Goal: Information Seeking & Learning: Compare options

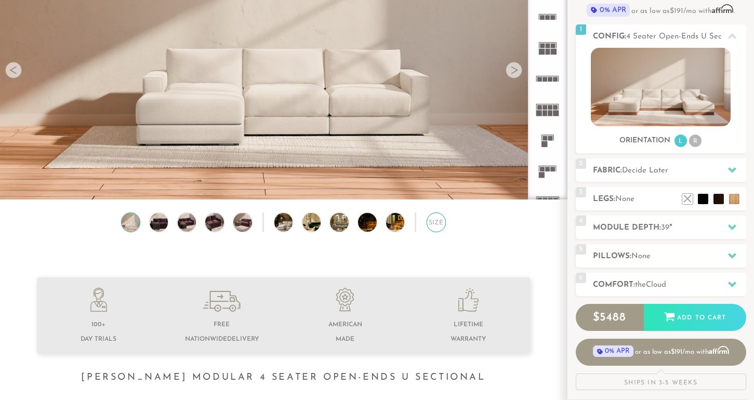
click at [433, 228] on div "Size" at bounding box center [436, 221] width 19 height 19
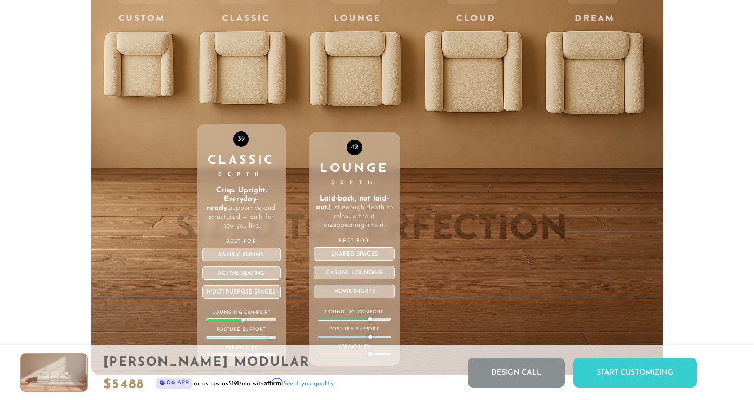
scroll to position [3521, 0]
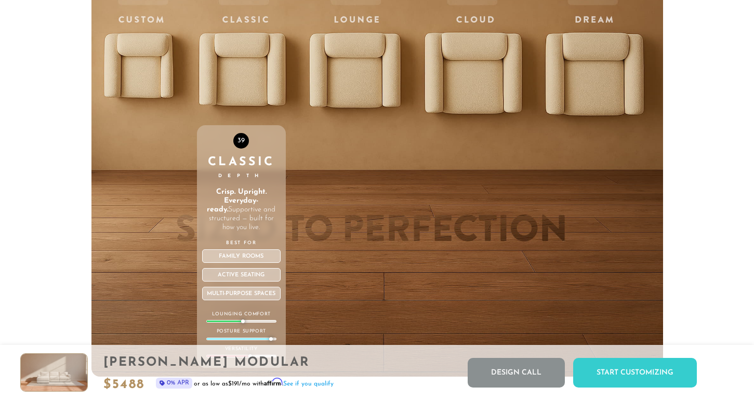
click at [251, 63] on div "39 Classic Depth Crisp. Upright. Everyday-ready. Supportive and structured — bu…" at bounding box center [241, 156] width 89 height 442
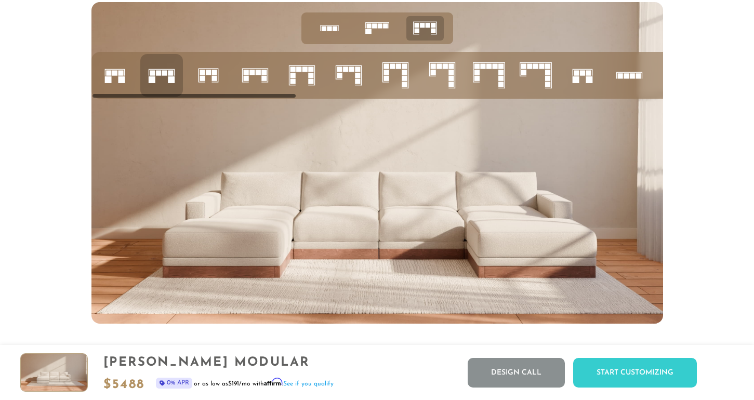
scroll to position [4071, 0]
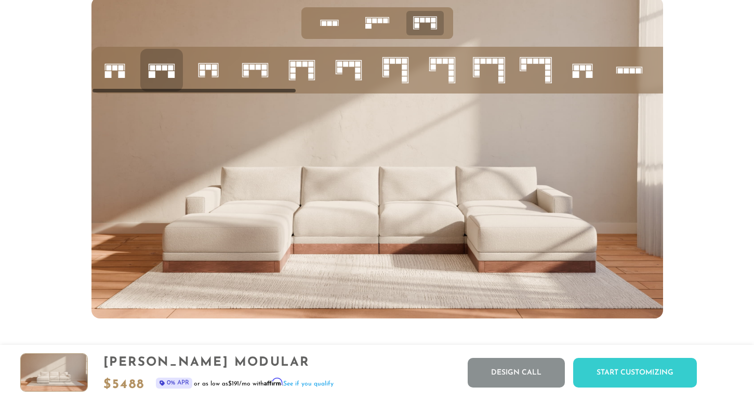
click at [311, 77] on icon at bounding box center [301, 69] width 35 height 35
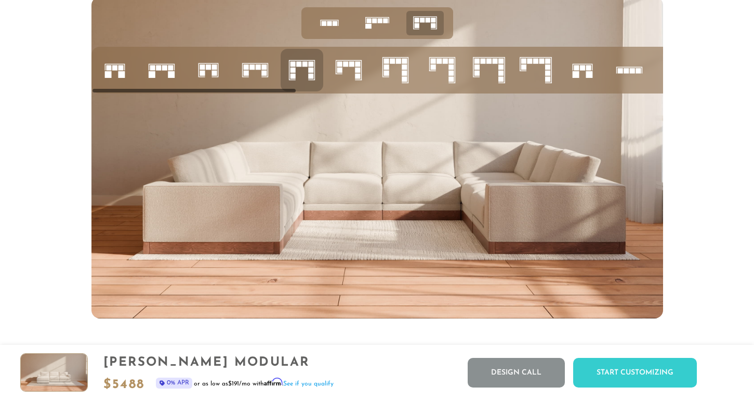
click at [353, 81] on icon at bounding box center [348, 69] width 35 height 35
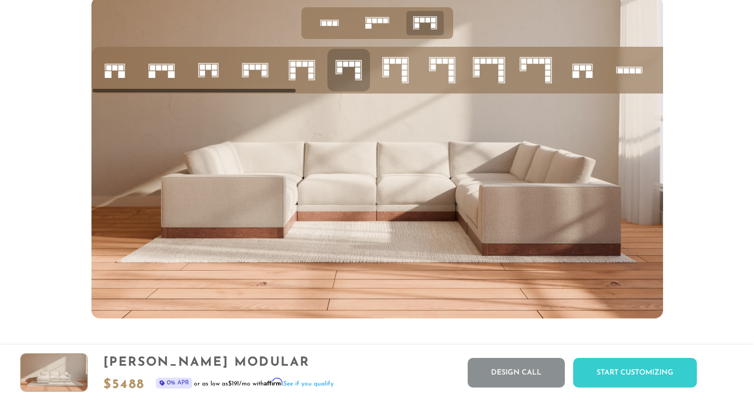
click at [582, 79] on icon at bounding box center [582, 69] width 35 height 35
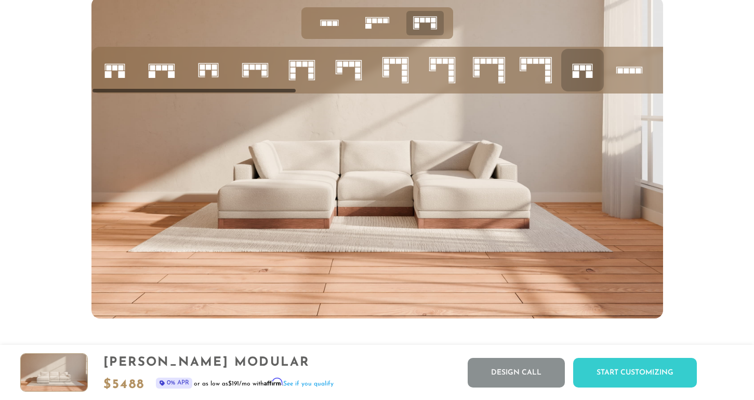
click at [621, 80] on icon at bounding box center [628, 69] width 35 height 35
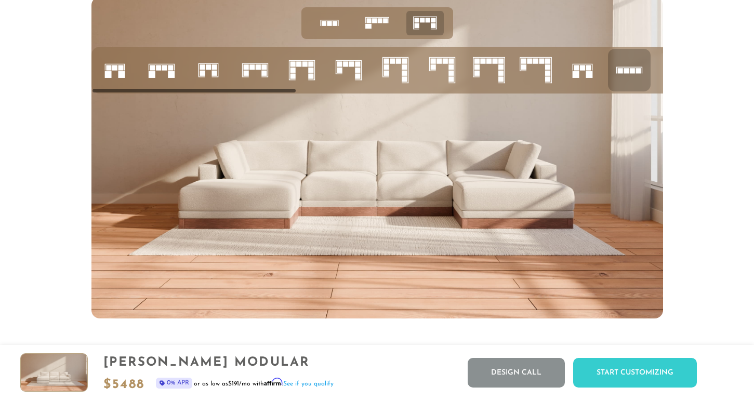
click at [555, 78] on li at bounding box center [535, 70] width 43 height 43
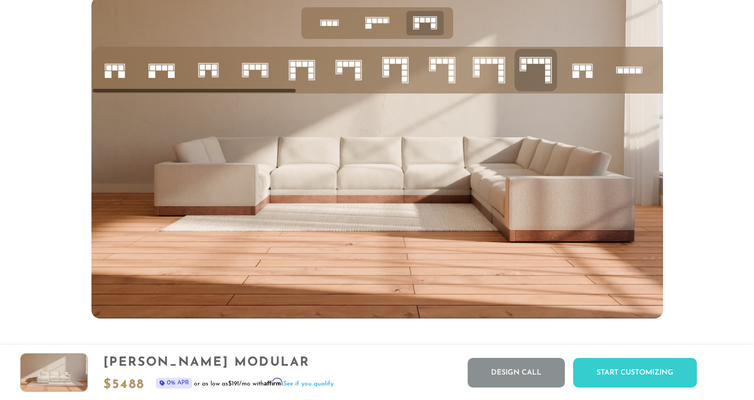
click at [503, 75] on icon at bounding box center [488, 69] width 35 height 35
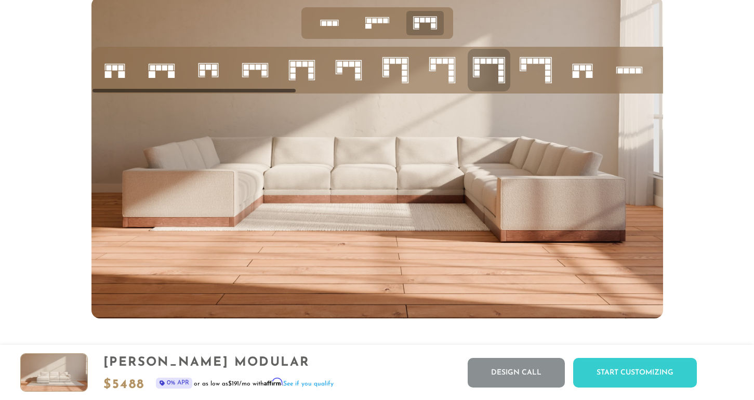
click at [450, 74] on icon at bounding box center [441, 69] width 35 height 35
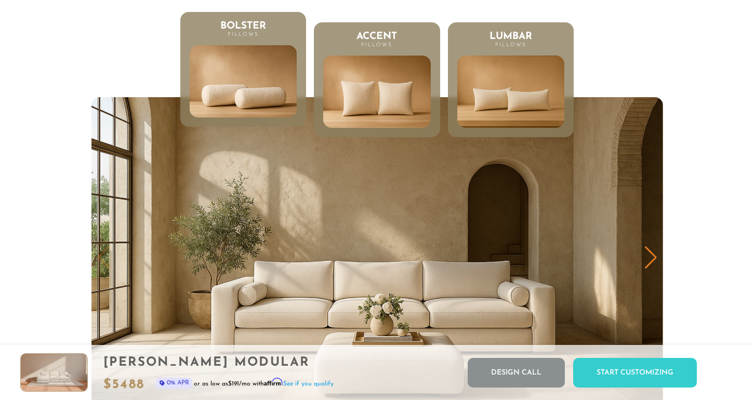
scroll to position [5021, 0]
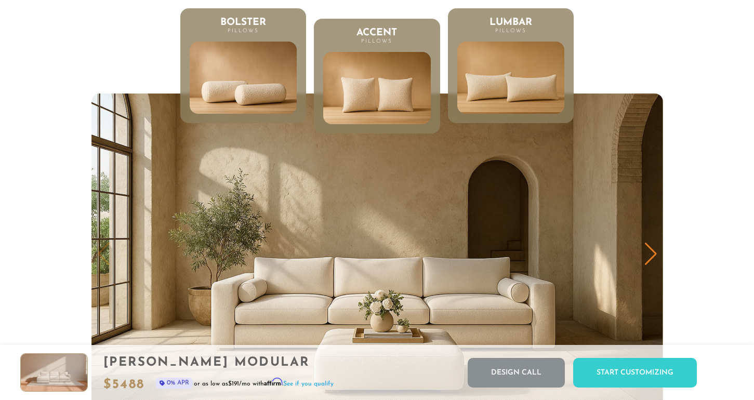
click at [476, 71] on img at bounding box center [511, 77] width 128 height 87
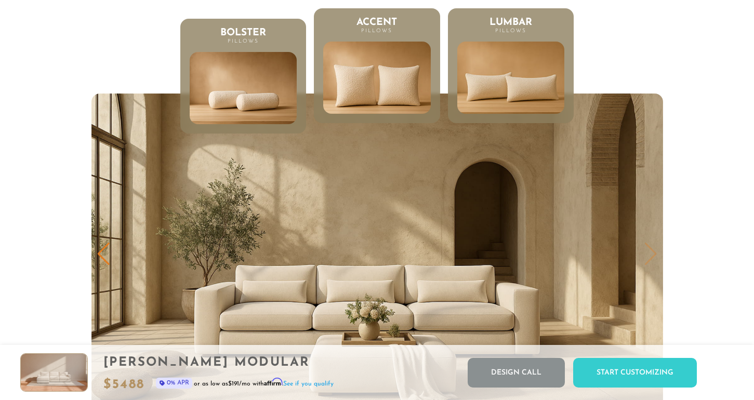
click at [397, 72] on img at bounding box center [377, 77] width 128 height 87
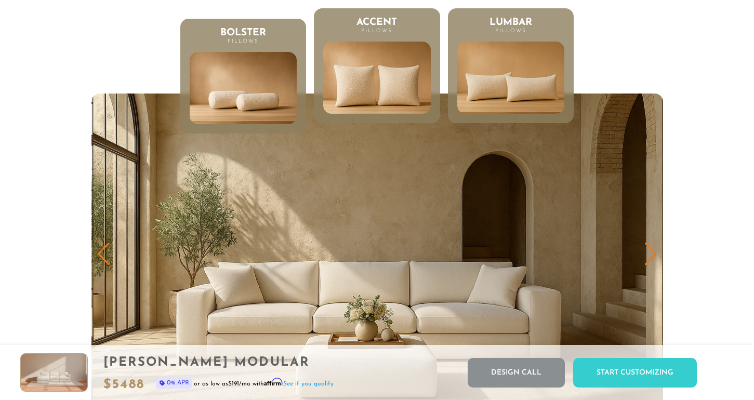
click at [484, 84] on img at bounding box center [511, 77] width 128 height 87
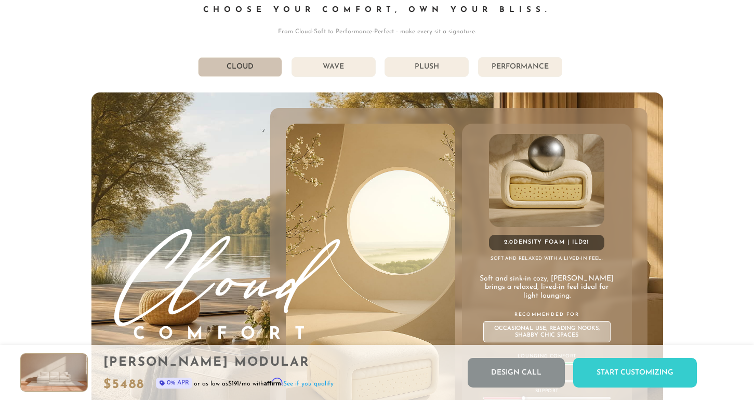
scroll to position [5527, 0]
click at [354, 70] on li "Wave" at bounding box center [333, 68] width 84 height 20
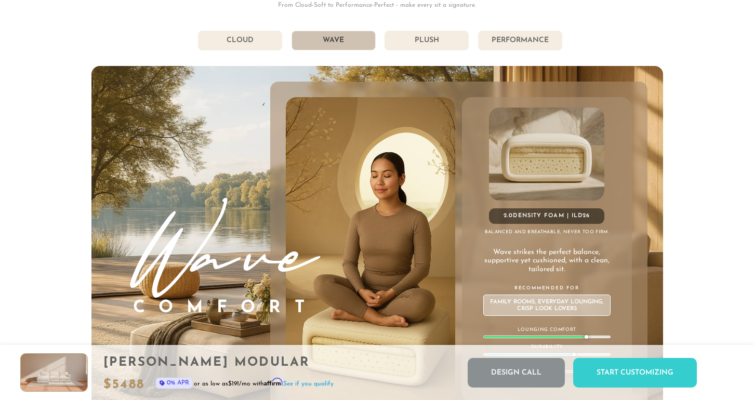
scroll to position [5541, 0]
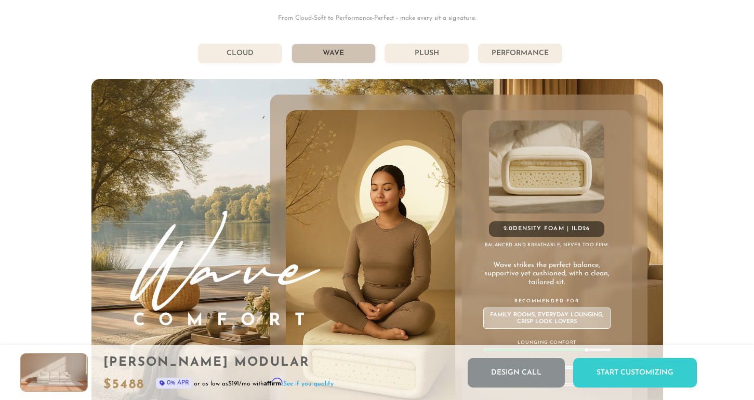
click at [406, 58] on li "Plush" at bounding box center [426, 54] width 84 height 20
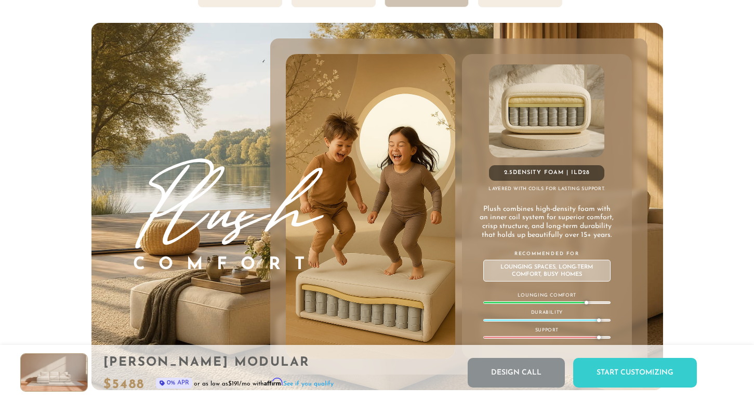
scroll to position [5591, 0]
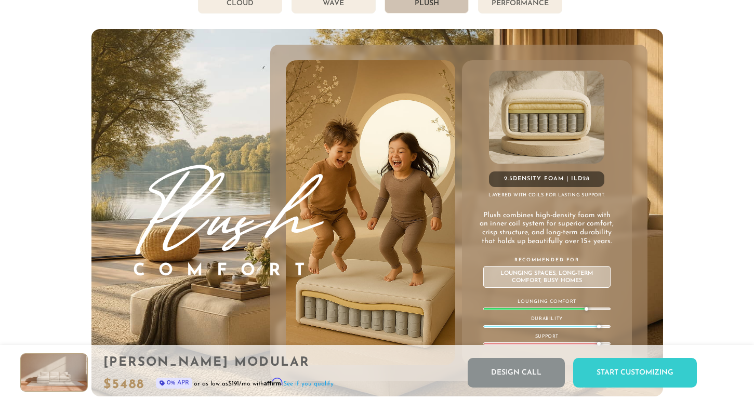
click at [512, 7] on li "Performance" at bounding box center [520, 4] width 84 height 20
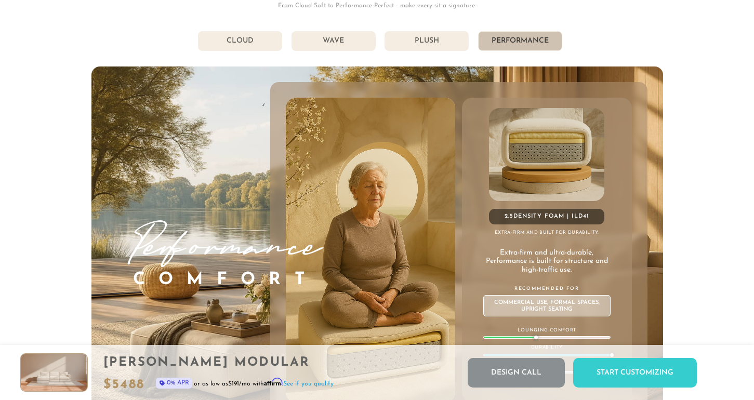
scroll to position [5548, 0]
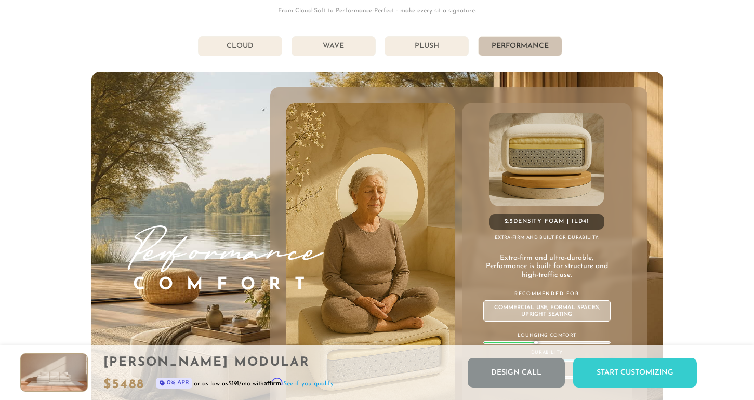
click at [437, 52] on li "Plush" at bounding box center [426, 46] width 84 height 20
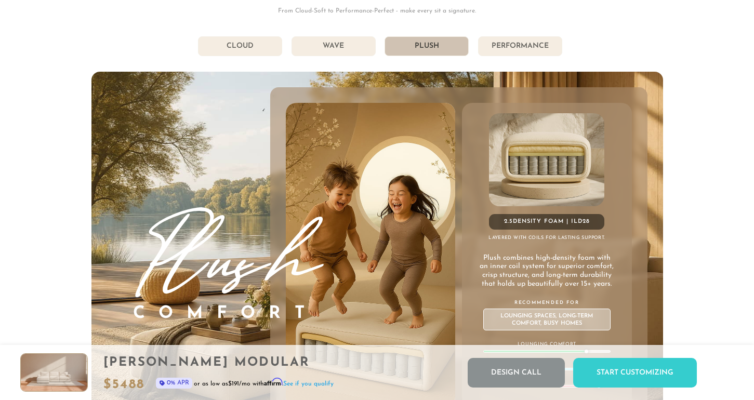
scroll to position [5549, 0]
click at [345, 49] on li "Wave" at bounding box center [333, 46] width 84 height 20
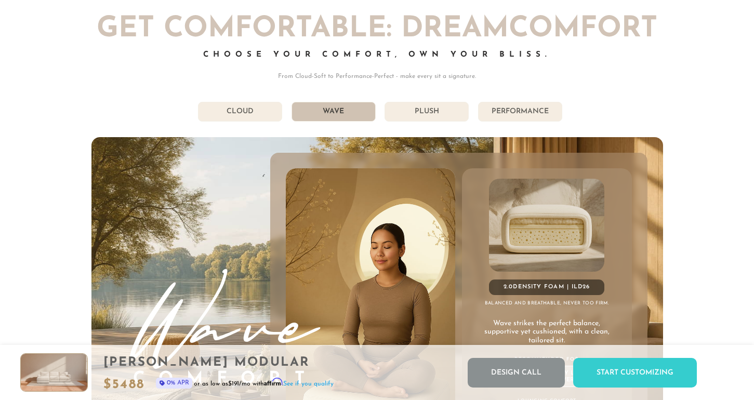
scroll to position [5463, 0]
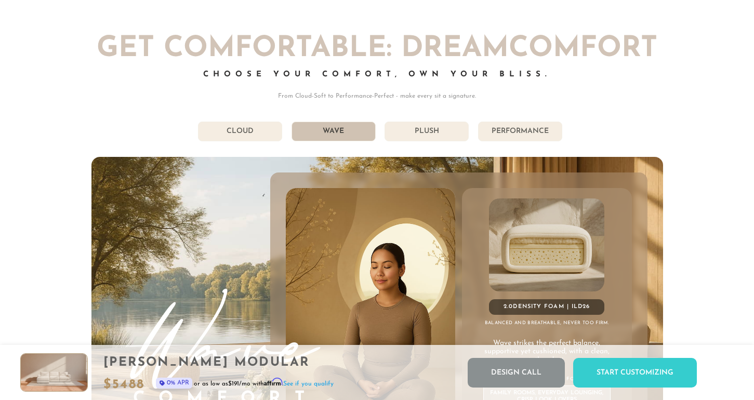
click at [246, 147] on div "Get Comfortable: DreamComfort Choose Your Comfort, Own Your Bliss. From Cloud-S…" at bounding box center [376, 279] width 571 height 489
click at [245, 135] on li "Cloud" at bounding box center [240, 132] width 84 height 20
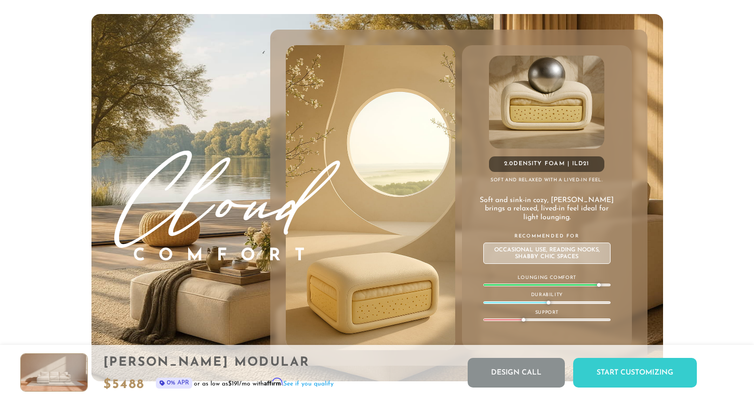
scroll to position [5523, 0]
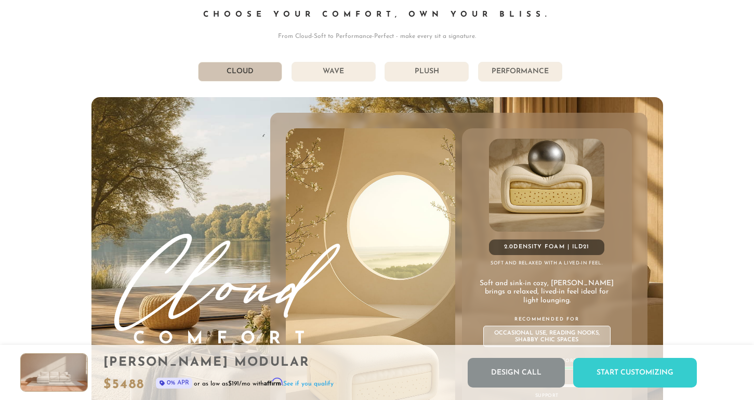
click at [359, 70] on li "Wave" at bounding box center [333, 72] width 84 height 20
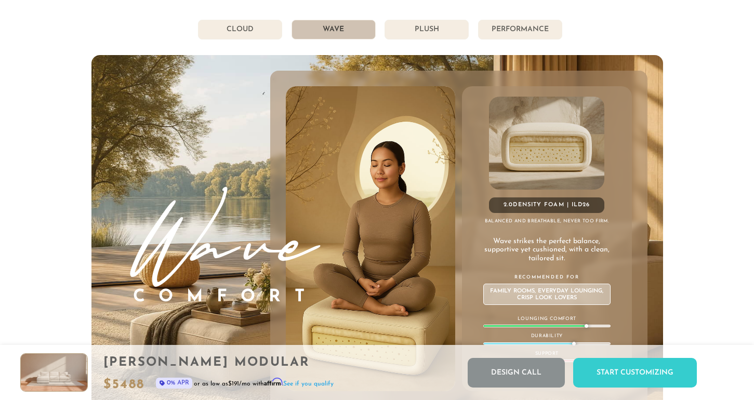
scroll to position [5562, 0]
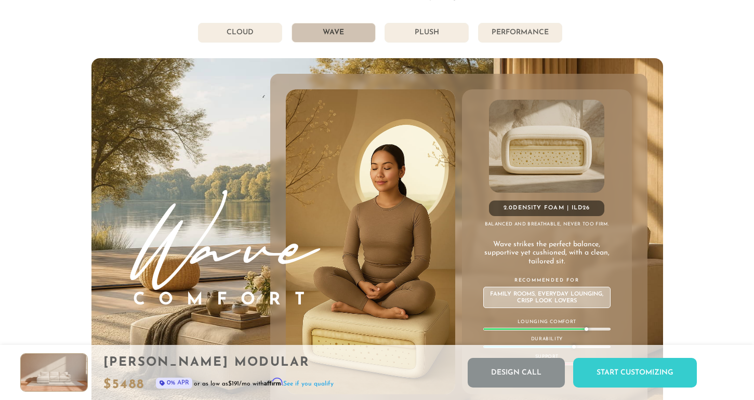
click at [441, 31] on li "Plush" at bounding box center [426, 33] width 84 height 20
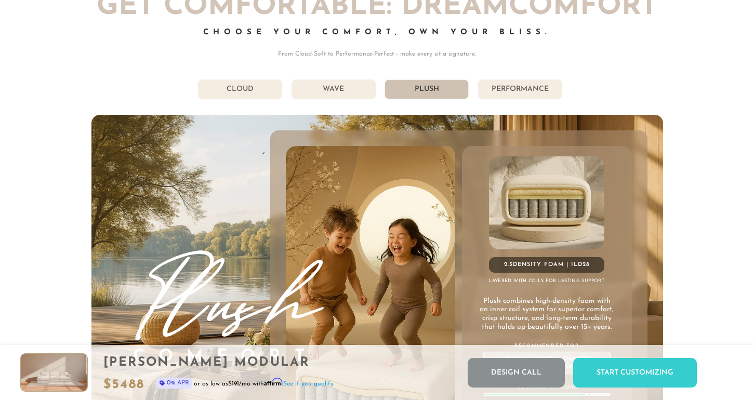
scroll to position [5501, 0]
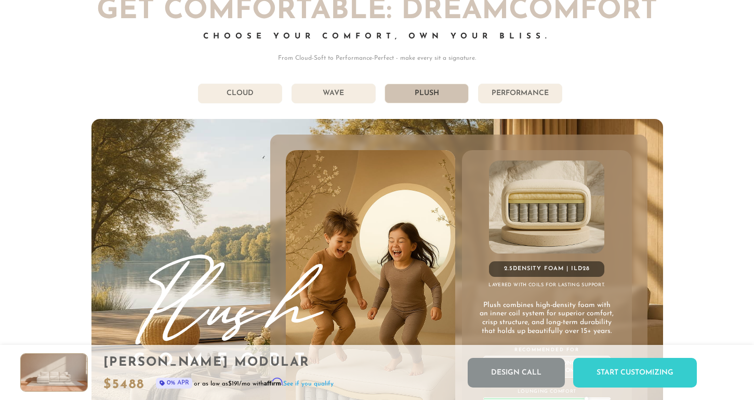
click at [503, 96] on li "Performance" at bounding box center [520, 94] width 84 height 20
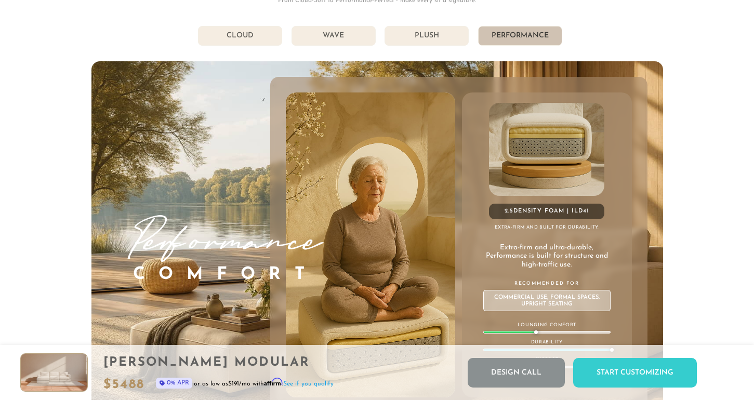
scroll to position [5558, 0]
click at [441, 34] on li "Plush" at bounding box center [426, 36] width 84 height 20
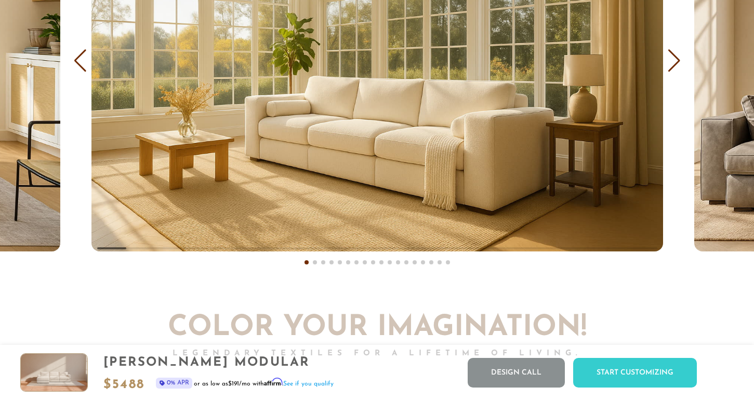
scroll to position [6257, 0]
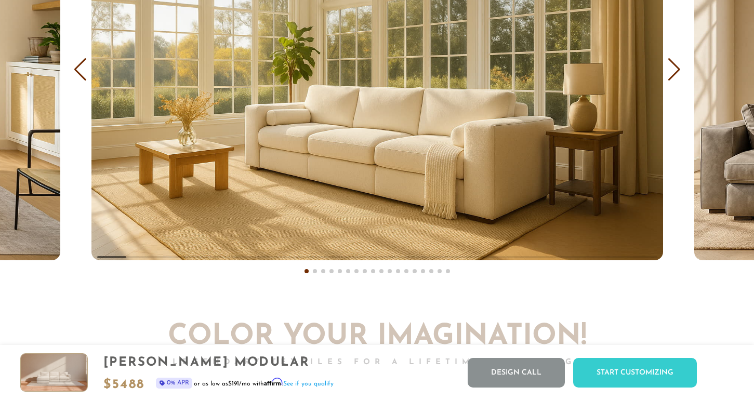
click at [674, 76] on div "Next slide" at bounding box center [674, 69] width 14 height 23
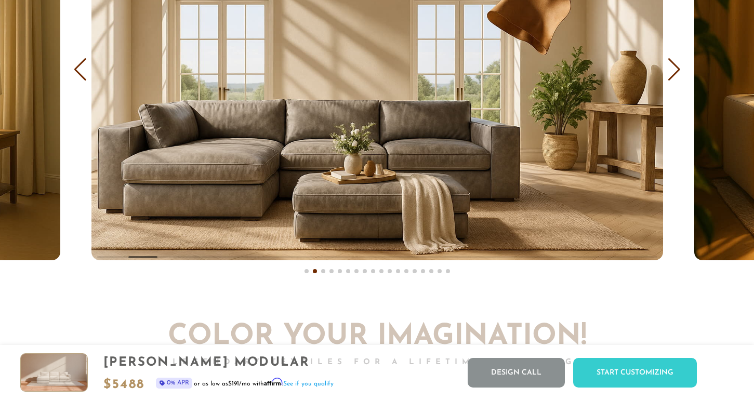
click at [674, 76] on div "Next slide" at bounding box center [674, 69] width 14 height 23
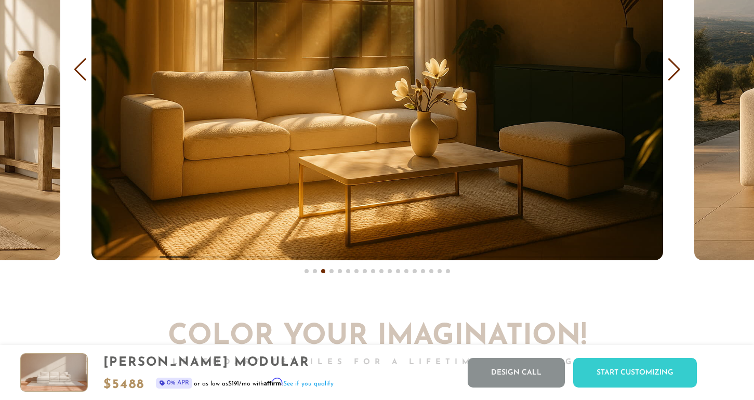
click at [674, 76] on div "Next slide" at bounding box center [674, 69] width 14 height 23
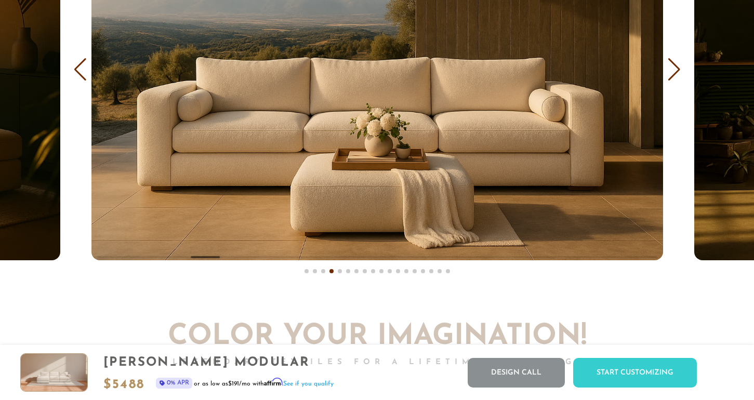
click at [674, 76] on div "Next slide" at bounding box center [674, 69] width 14 height 23
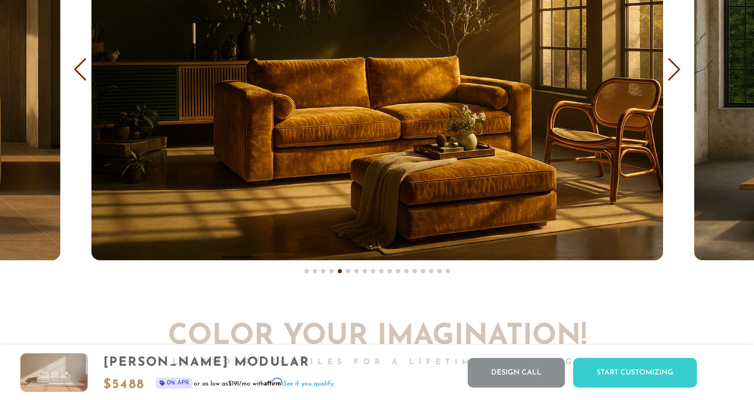
click at [674, 76] on div "Next slide" at bounding box center [674, 69] width 14 height 23
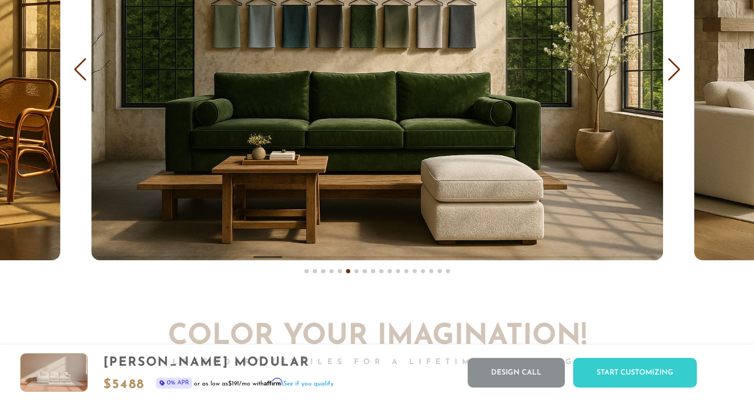
click at [674, 76] on div "Next slide" at bounding box center [674, 69] width 14 height 23
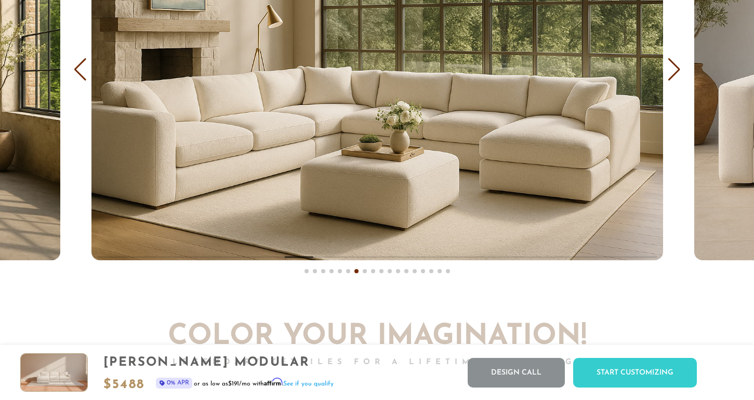
click at [674, 78] on div "Next slide" at bounding box center [674, 69] width 14 height 23
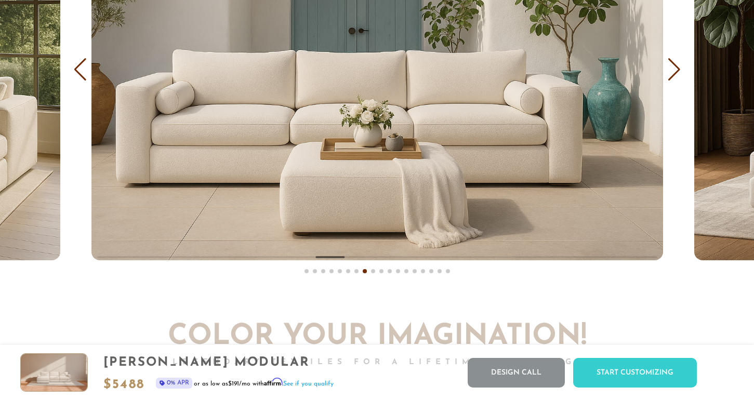
click at [675, 79] on div "Next slide" at bounding box center [674, 69] width 14 height 23
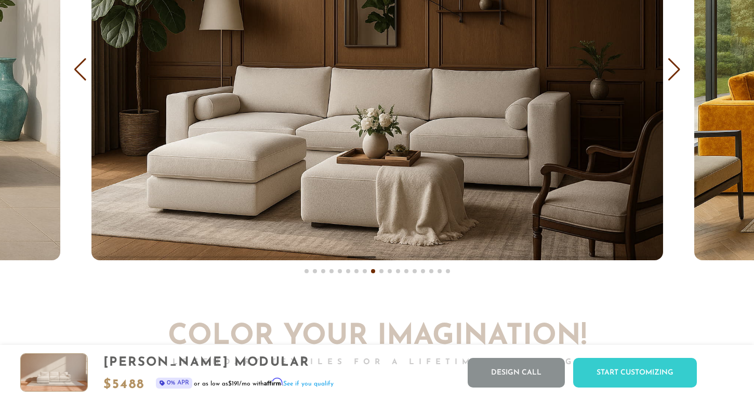
click at [675, 79] on div "Next slide" at bounding box center [674, 69] width 14 height 23
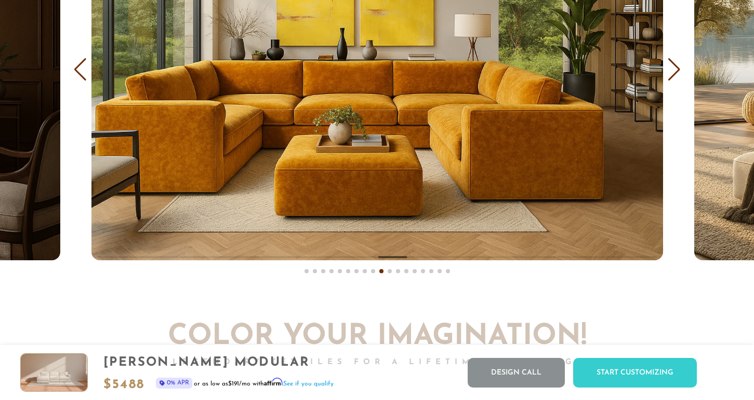
click at [675, 79] on div "Next slide" at bounding box center [674, 69] width 14 height 23
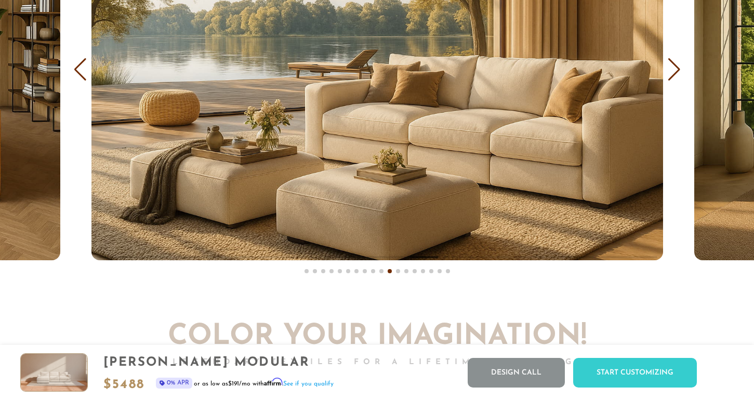
click at [82, 74] on div "Previous slide" at bounding box center [80, 69] width 14 height 23
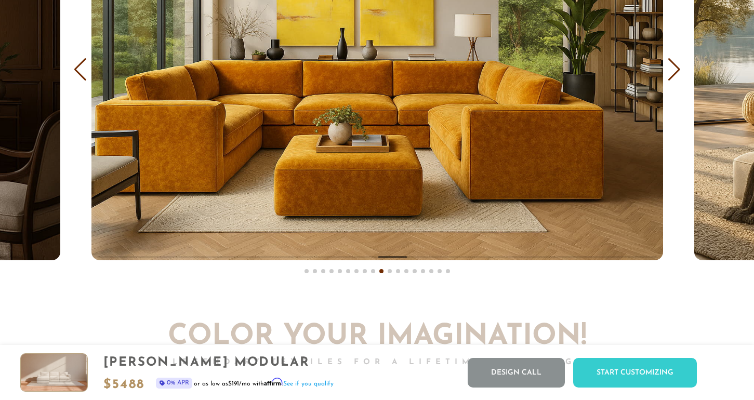
click at [672, 75] on div "Next slide" at bounding box center [674, 69] width 14 height 23
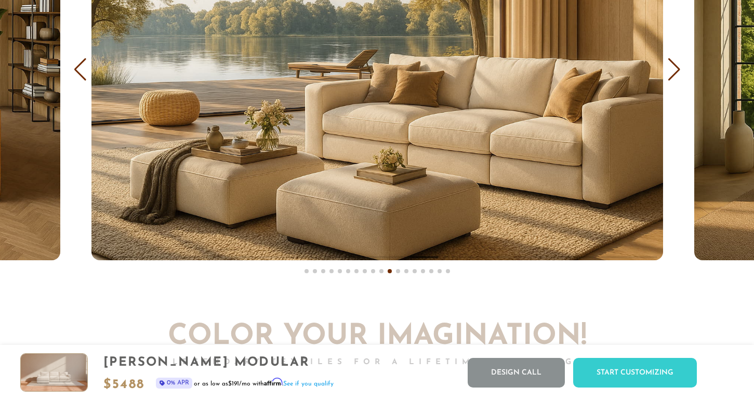
click at [83, 77] on div "Previous slide" at bounding box center [80, 69] width 14 height 23
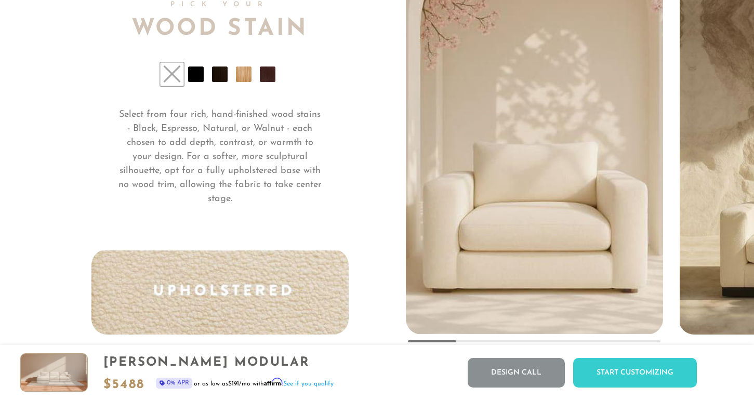
scroll to position [7684, 0]
click at [266, 77] on li at bounding box center [268, 74] width 16 height 16
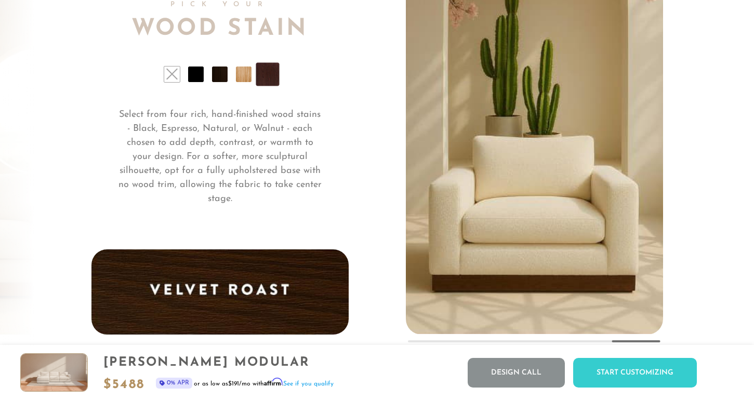
click at [246, 77] on li at bounding box center [244, 74] width 16 height 16
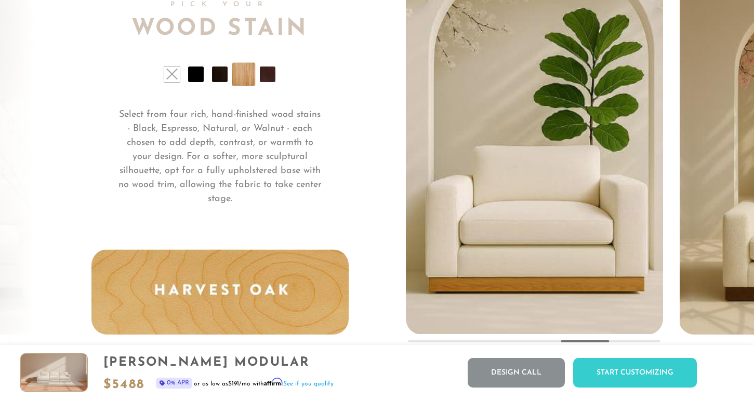
click at [223, 79] on li at bounding box center [220, 74] width 16 height 16
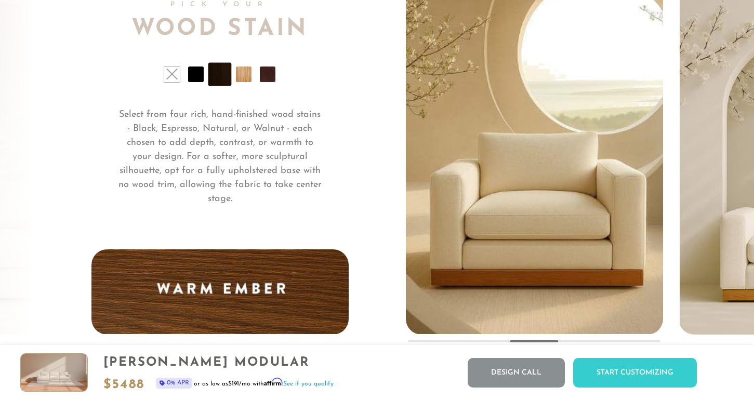
click at [198, 81] on li at bounding box center [196, 74] width 16 height 16
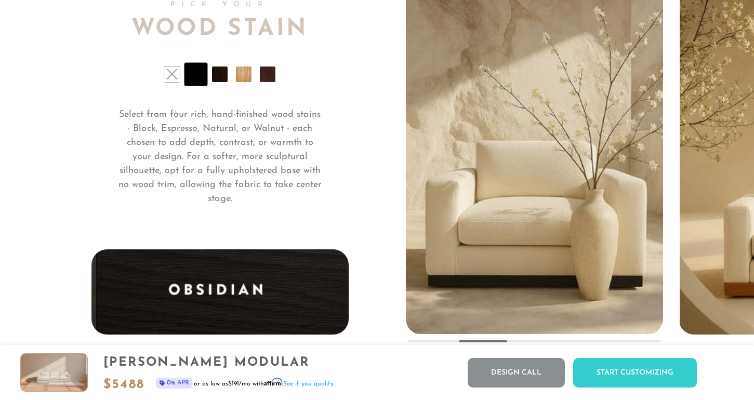
click at [267, 78] on li at bounding box center [268, 74] width 16 height 16
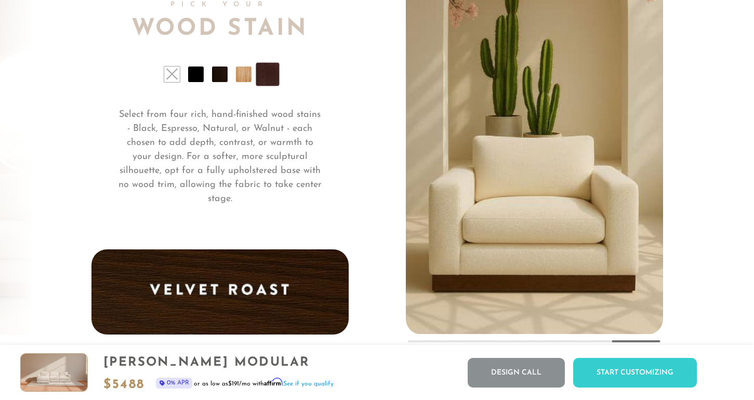
click at [197, 80] on li at bounding box center [196, 74] width 16 height 16
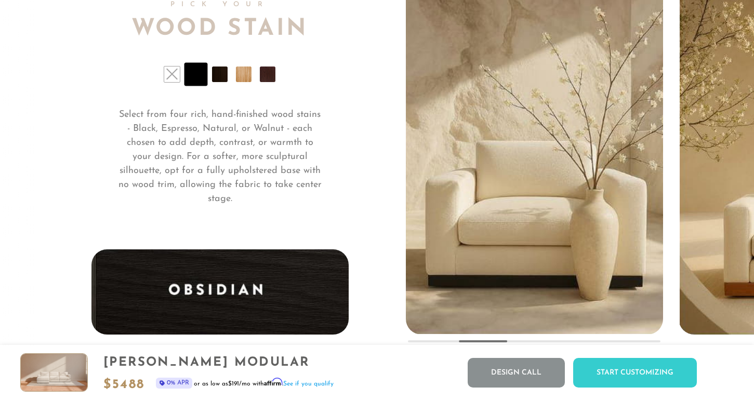
click at [244, 82] on li at bounding box center [244, 74] width 16 height 16
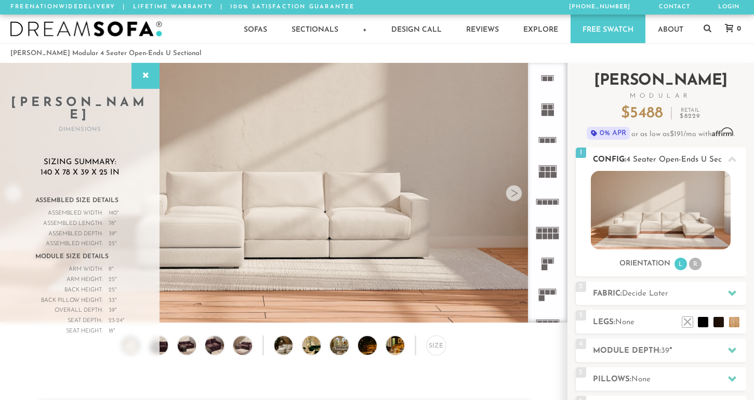
scroll to position [0, 0]
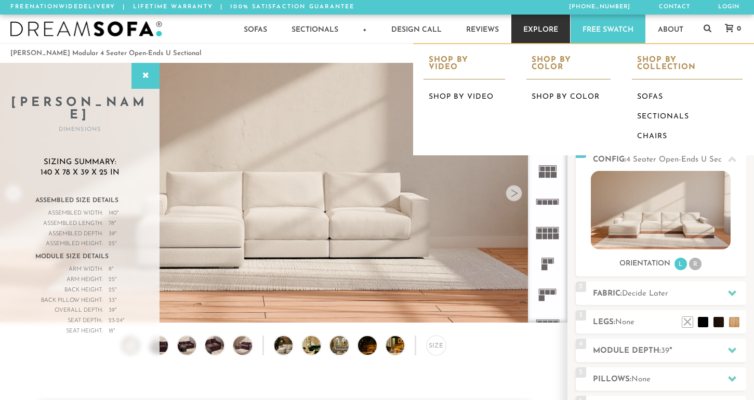
click at [538, 34] on link "Explore" at bounding box center [540, 29] width 59 height 29
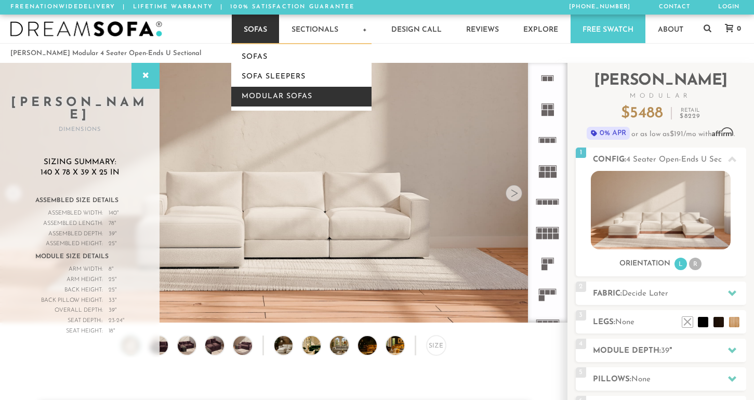
click at [263, 97] on link "Modular Sofas" at bounding box center [301, 97] width 140 height 20
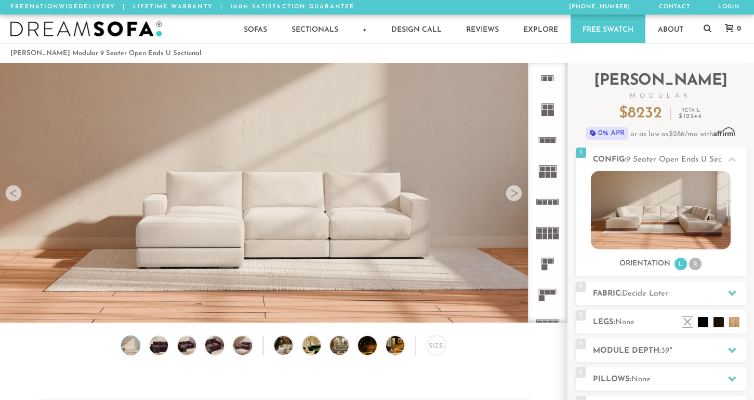
click at [510, 200] on div at bounding box center [513, 193] width 17 height 17
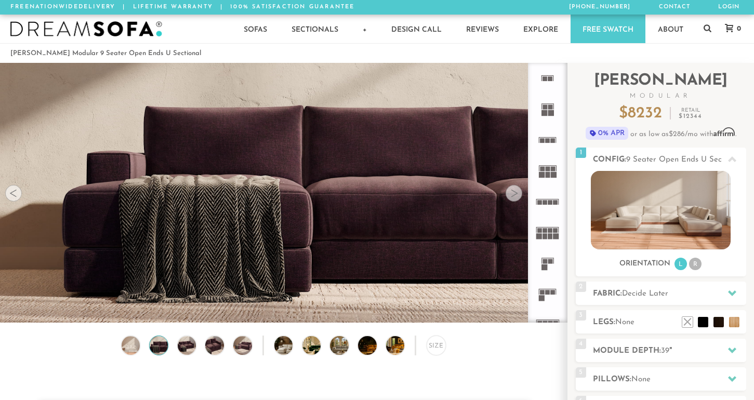
click at [510, 200] on div at bounding box center [513, 193] width 17 height 17
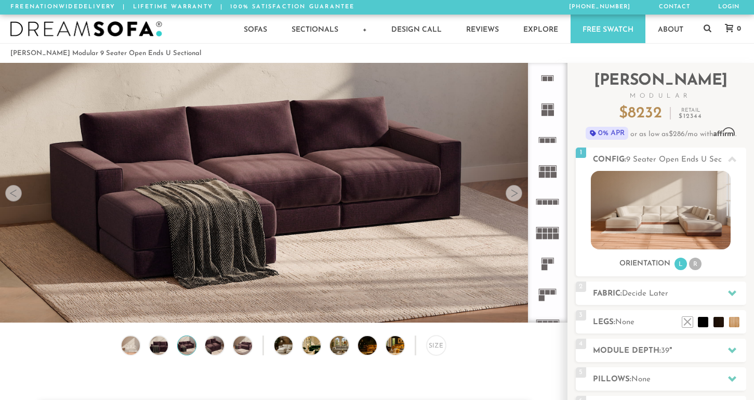
click at [510, 200] on div at bounding box center [513, 193] width 17 height 17
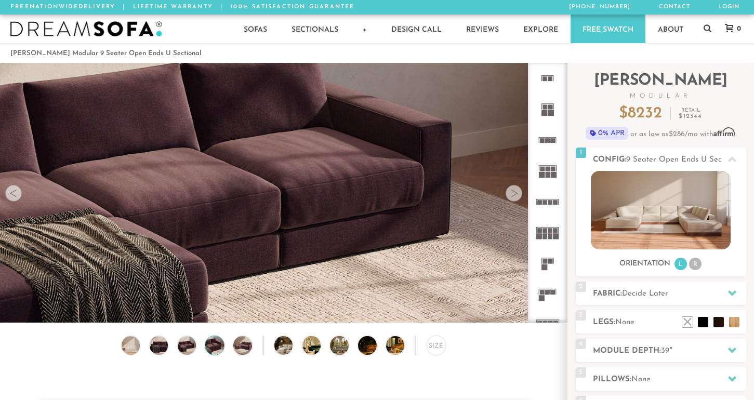
click at [510, 200] on div at bounding box center [513, 193] width 17 height 17
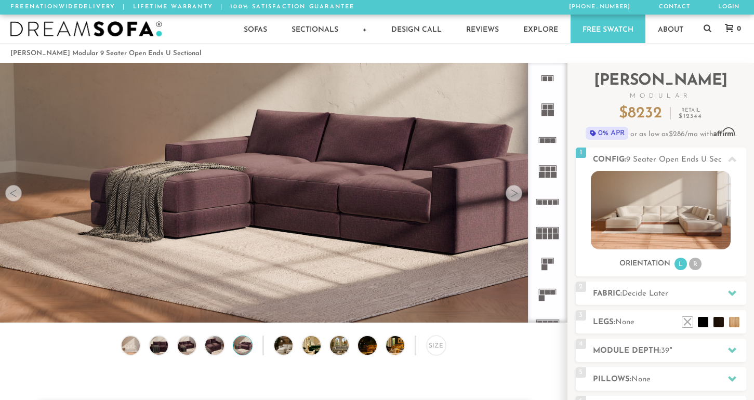
click at [510, 200] on div at bounding box center [513, 193] width 17 height 17
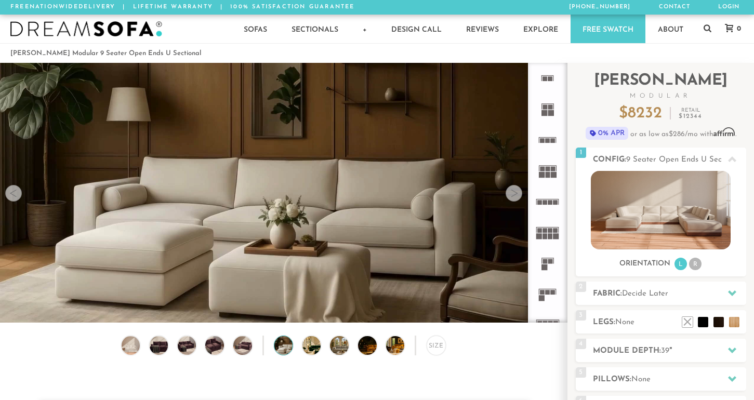
click at [510, 200] on div at bounding box center [513, 193] width 17 height 17
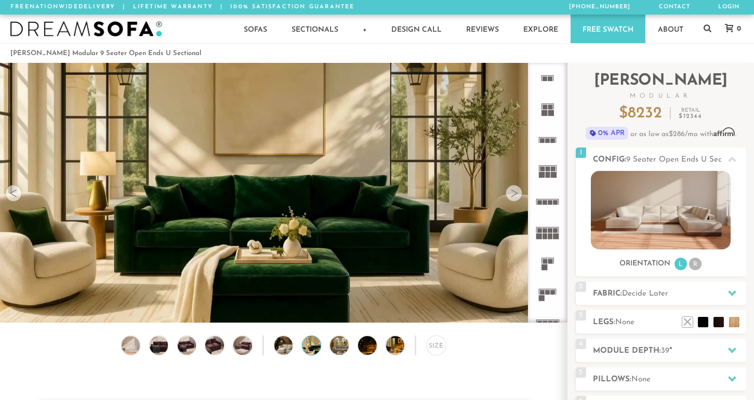
click at [510, 200] on div at bounding box center [513, 193] width 17 height 17
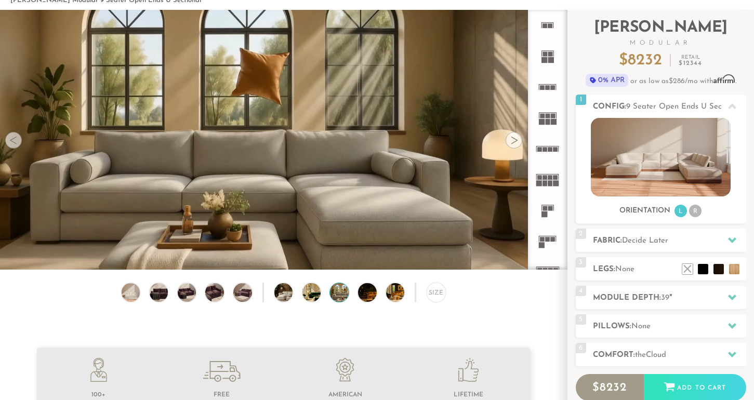
scroll to position [52, 0]
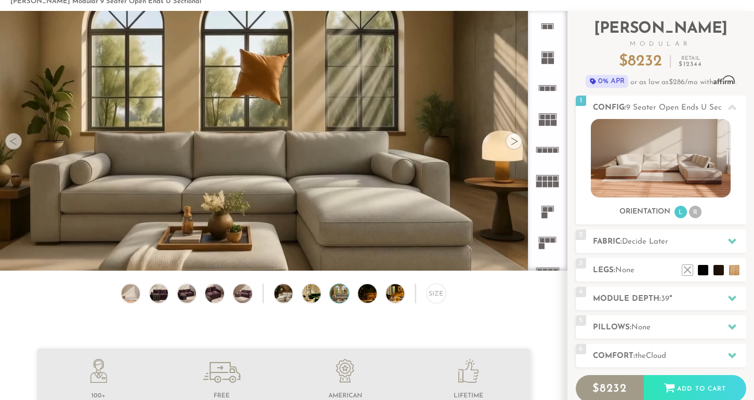
click at [12, 140] on div at bounding box center [13, 141] width 17 height 17
